Goal: Task Accomplishment & Management: Manage account settings

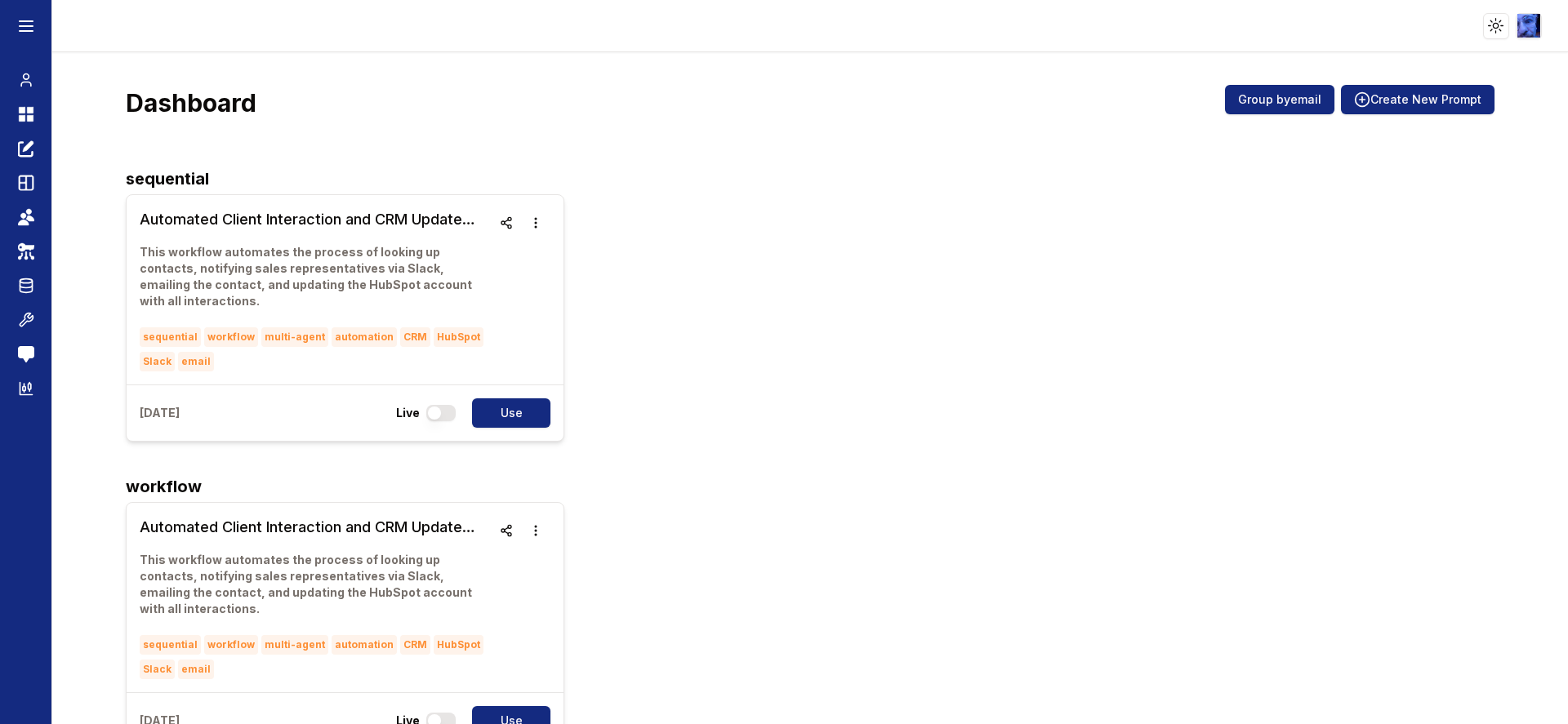
click at [1530, 33] on html "Toggle theme Toggle user menu Chat Dashboard Create Prompts Templates Teams API…" at bounding box center [784, 362] width 1568 height 724
click at [1418, 283] on html "Toggle theme Toggle user menu Chat Dashboard Create Prompts Templates Teams API…" at bounding box center [784, 362] width 1568 height 724
click at [1538, 28] on html "Toggle theme Toggle user menu Chat Dashboard Create Prompts Templates Teams API…" at bounding box center [784, 362] width 1568 height 724
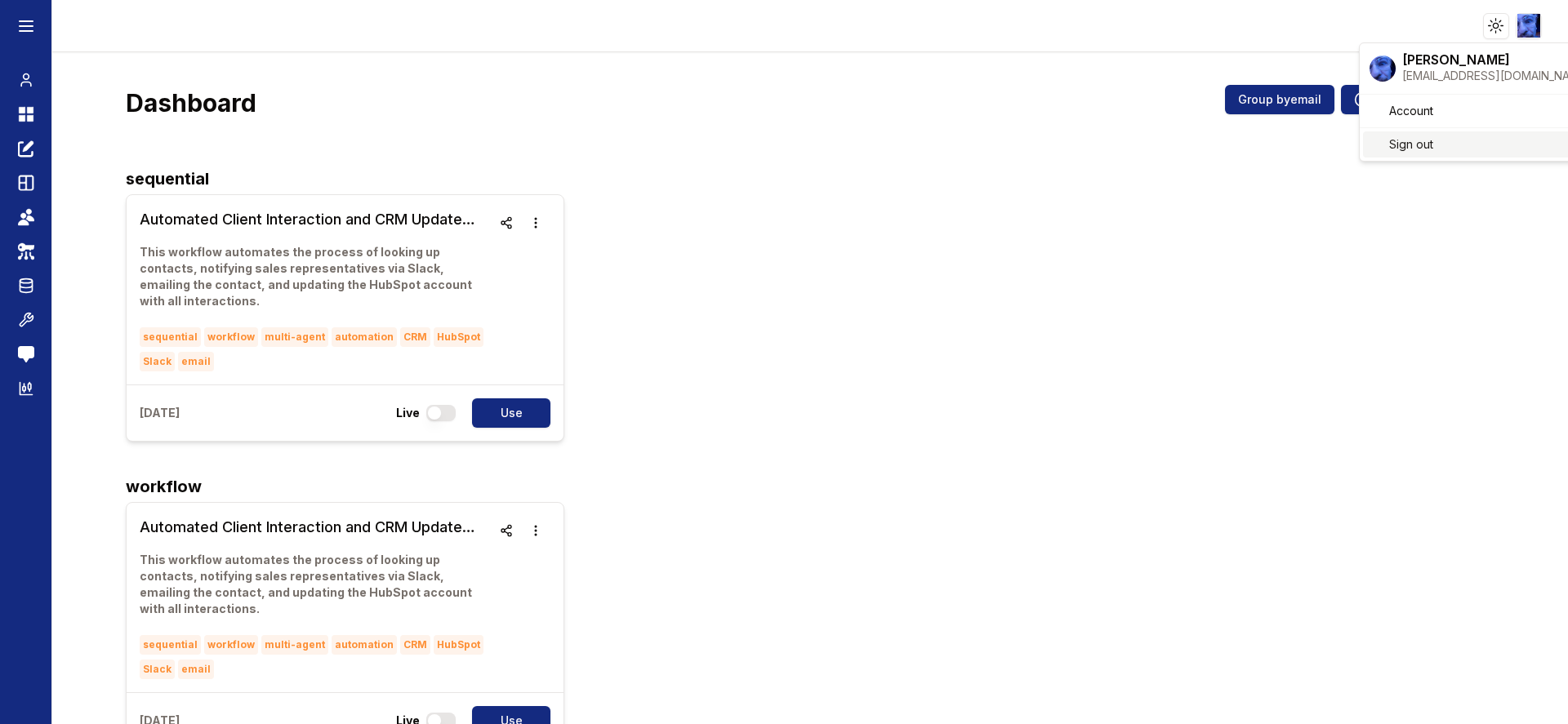
click at [1436, 154] on div "Sign out" at bounding box center [1479, 145] width 234 height 26
